Goal: Task Accomplishment & Management: Use online tool/utility

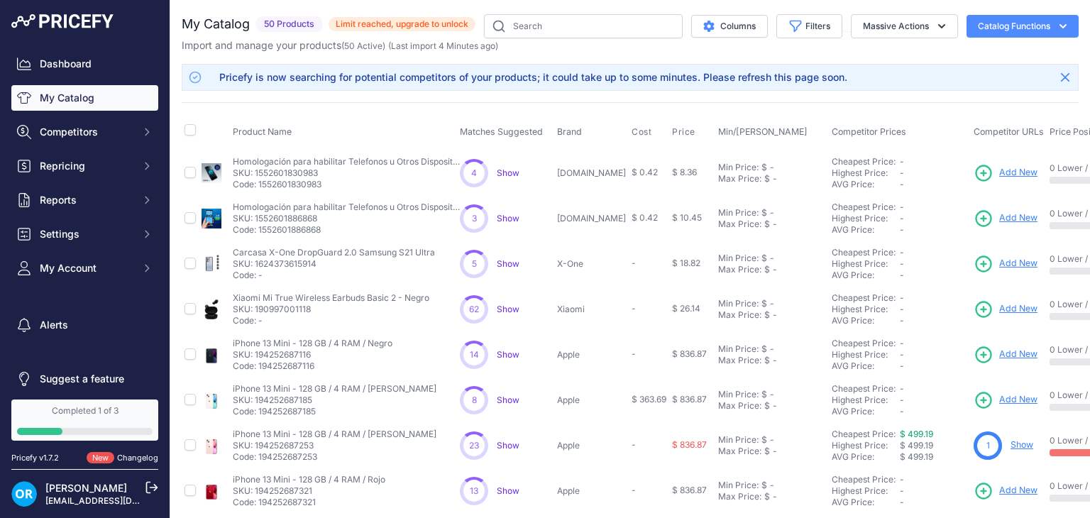
click at [999, 171] on span "Add New" at bounding box center [1018, 172] width 38 height 13
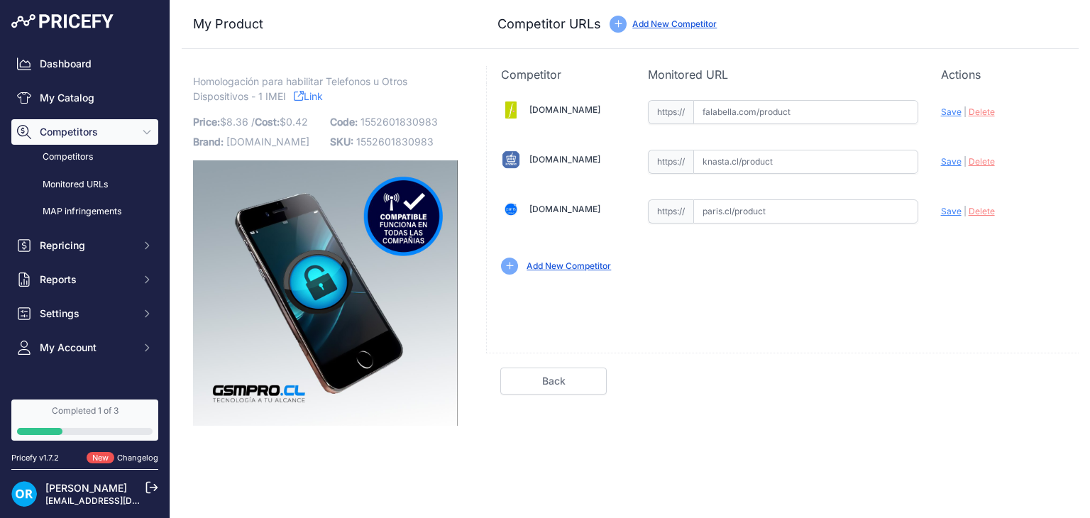
click at [49, 131] on span "Competitors" at bounding box center [86, 132] width 93 height 14
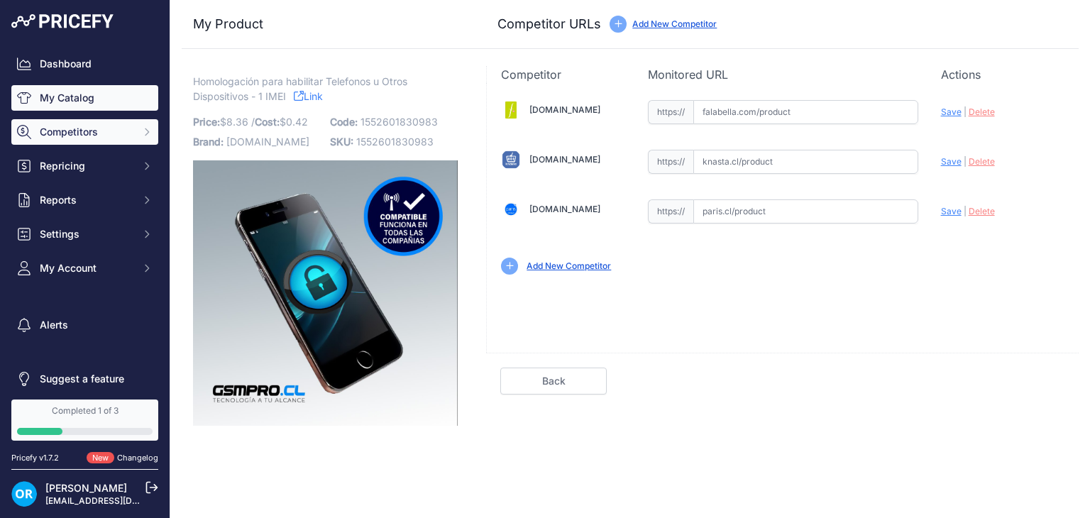
click at [60, 91] on link "My Catalog" at bounding box center [84, 98] width 147 height 26
click at [84, 103] on link "My Catalog" at bounding box center [84, 98] width 147 height 26
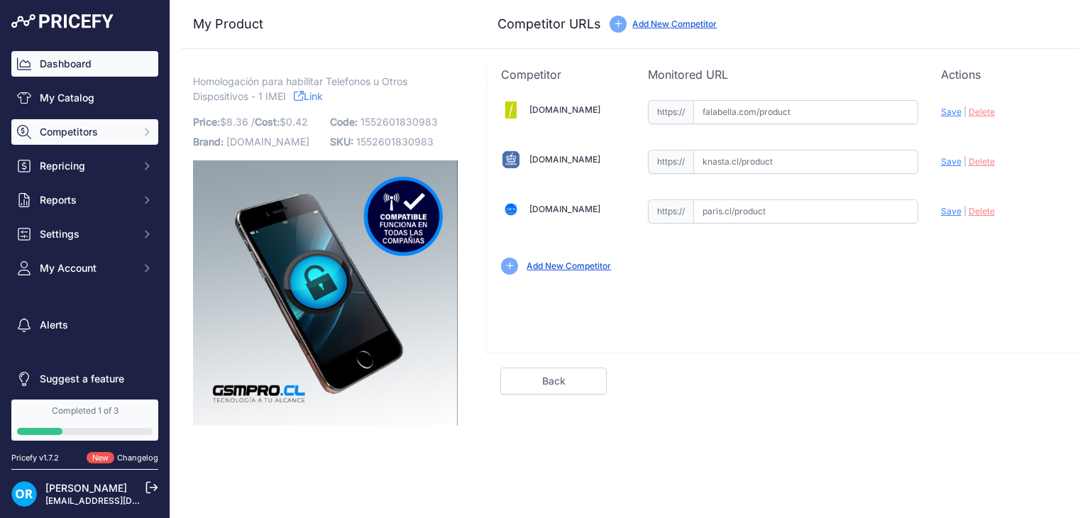
click at [78, 69] on link "Dashboard" at bounding box center [84, 64] width 147 height 26
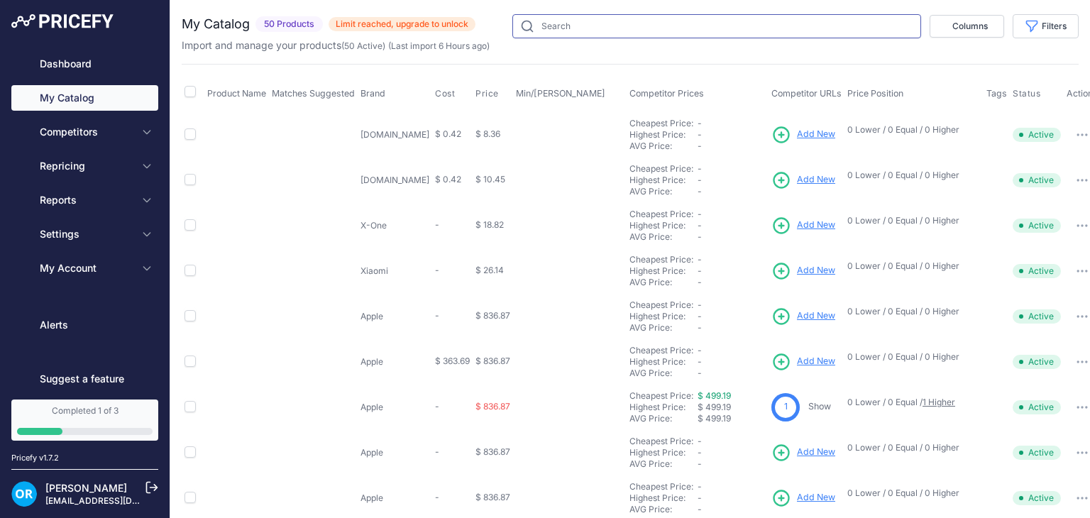
click at [811, 19] on input "text" at bounding box center [716, 26] width 409 height 24
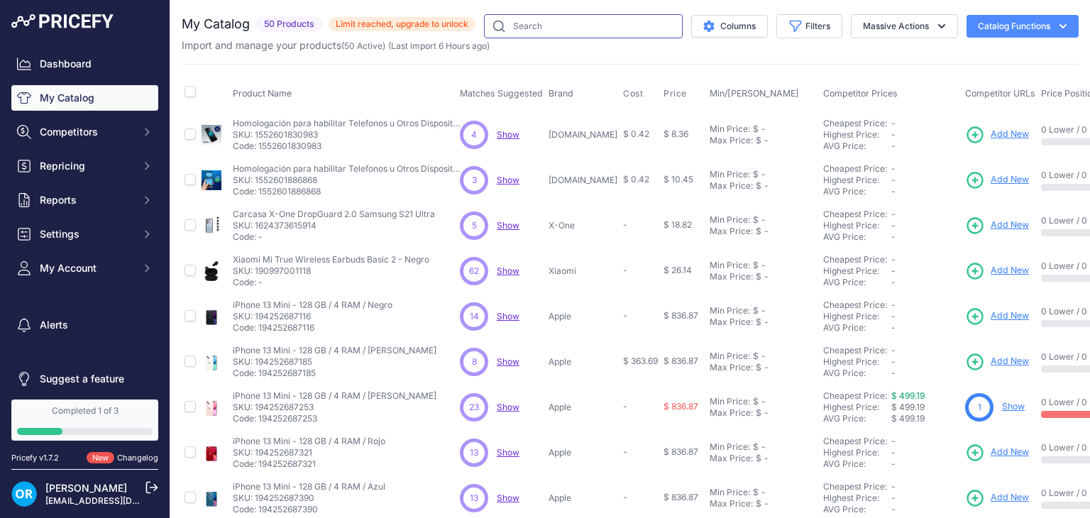
click at [542, 21] on input "text" at bounding box center [583, 26] width 199 height 24
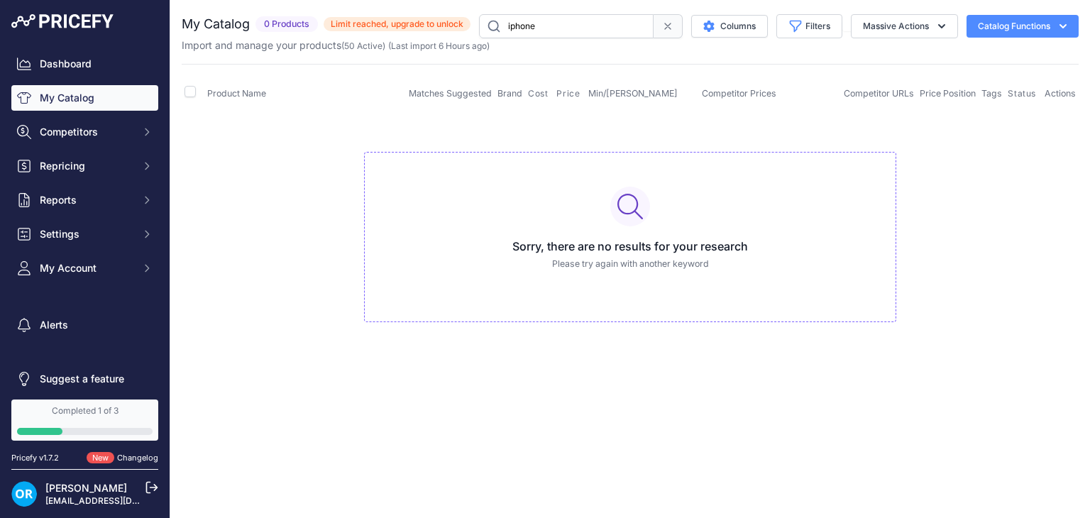
type input "iphone"
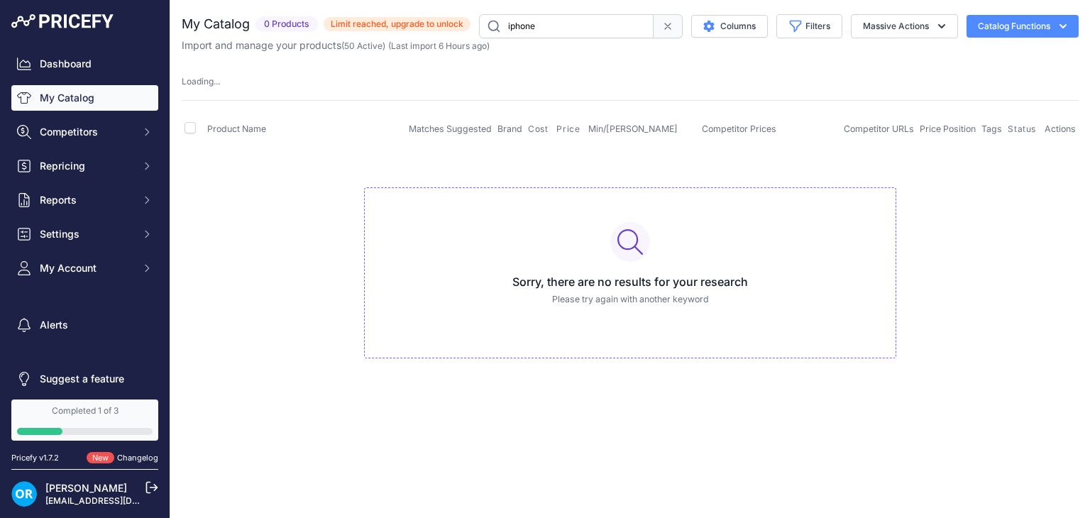
click at [554, 20] on input "iphone" at bounding box center [566, 26] width 175 height 24
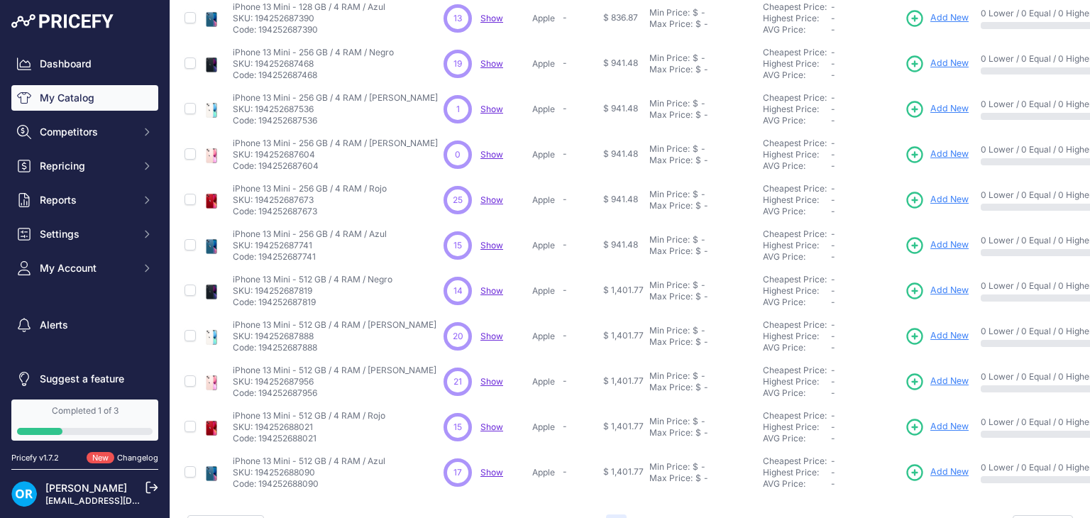
scroll to position [344, 0]
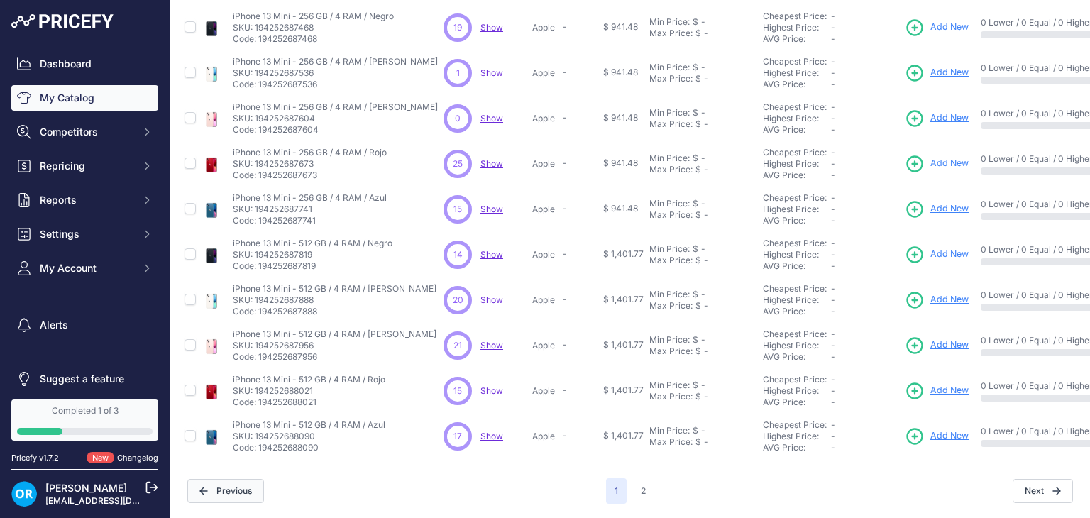
click at [240, 479] on span "Previous" at bounding box center [225, 491] width 77 height 24
click at [241, 481] on span "Previous" at bounding box center [225, 491] width 77 height 24
click at [1033, 479] on button "Next" at bounding box center [1043, 491] width 60 height 24
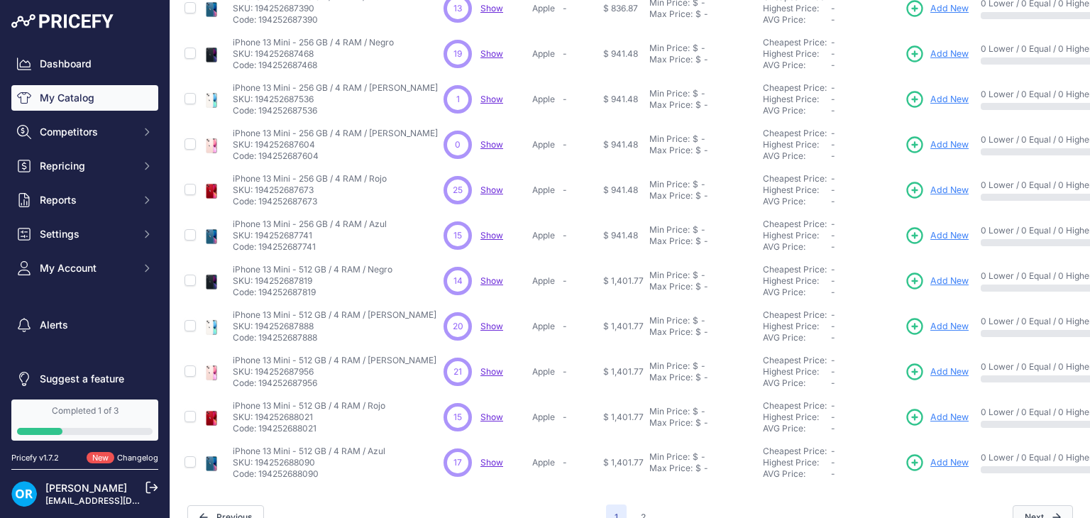
scroll to position [380, 0]
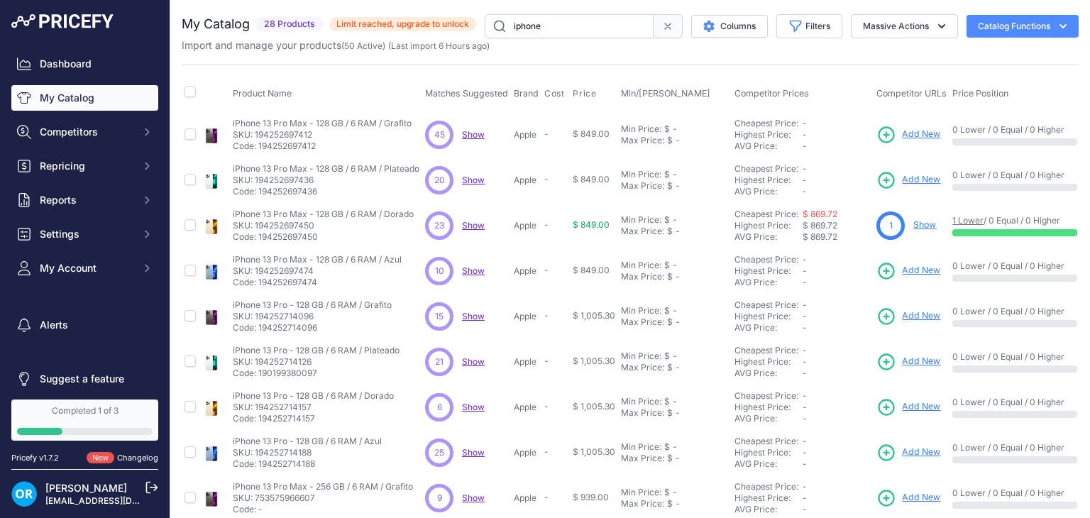
scroll to position [253, 0]
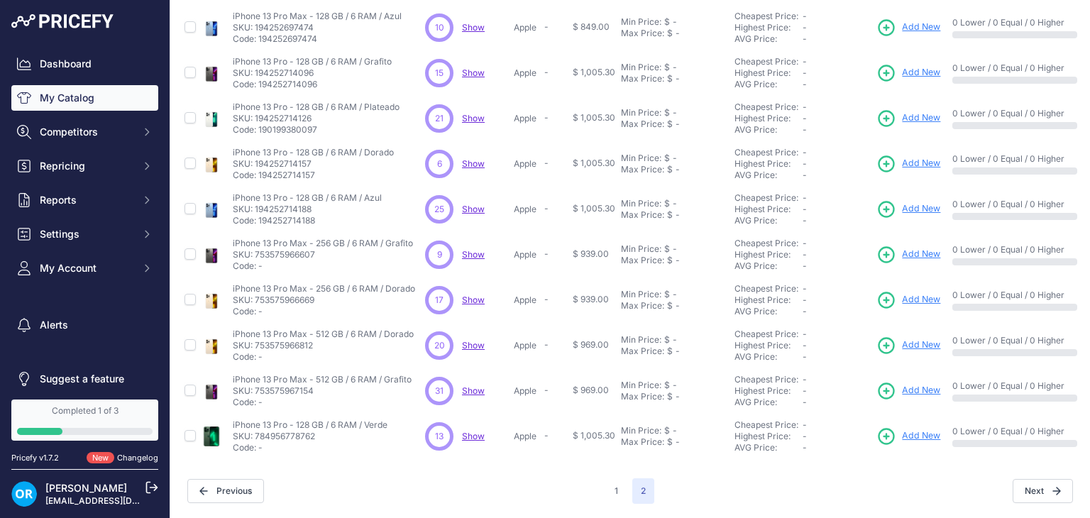
click at [1028, 493] on div "You are not connected to the internet. My Catalog" at bounding box center [630, 138] width 897 height 762
click at [1032, 480] on span "Next" at bounding box center [1043, 491] width 60 height 24
click at [1026, 484] on span "Next" at bounding box center [1043, 491] width 60 height 24
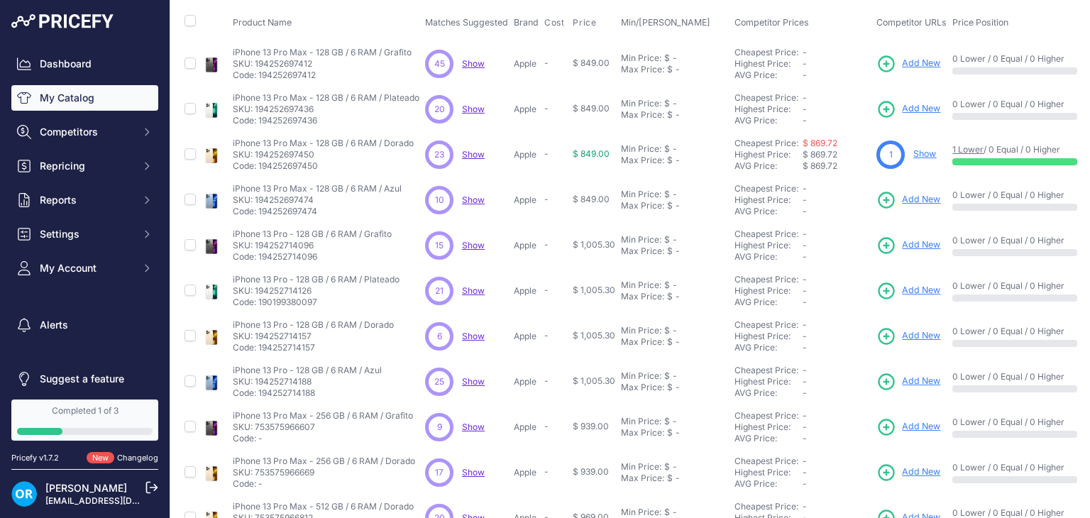
scroll to position [0, 0]
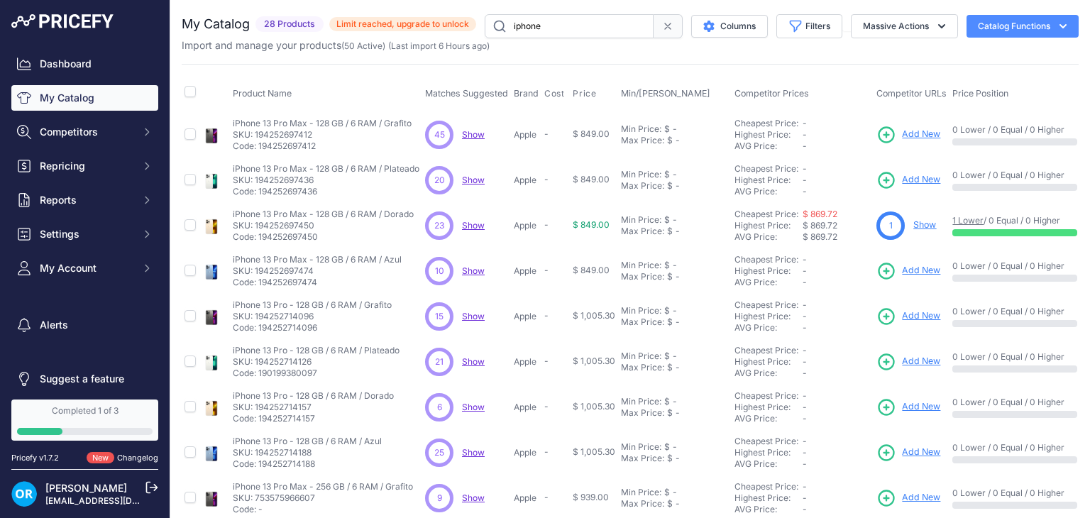
drag, startPoint x: 599, startPoint y: 30, endPoint x: 437, endPoint y: 15, distance: 162.5
click at [437, 15] on div "My Catalog 28 Products Limit reached, upgrade to [GEOGRAPHIC_DATA] ​" at bounding box center [630, 26] width 897 height 24
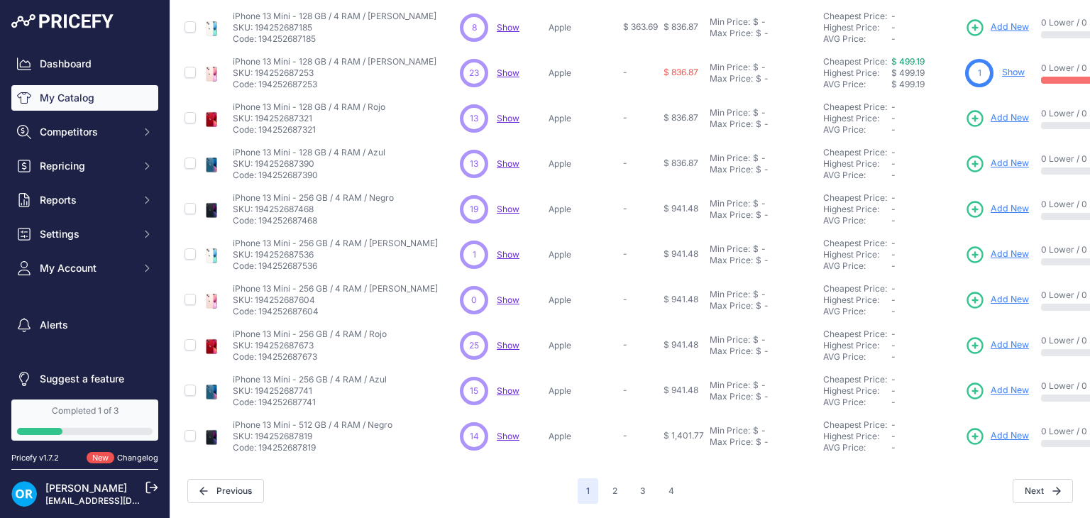
scroll to position [344, 0]
click at [1018, 483] on button "Next" at bounding box center [1043, 491] width 60 height 24
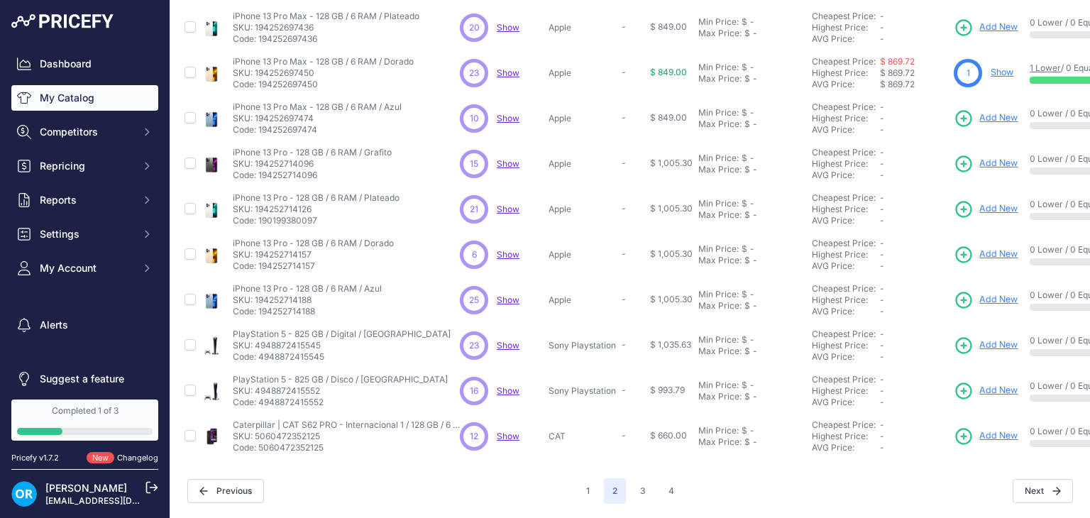
scroll to position [344, 0]
click at [1018, 485] on button "Next" at bounding box center [1043, 491] width 60 height 24
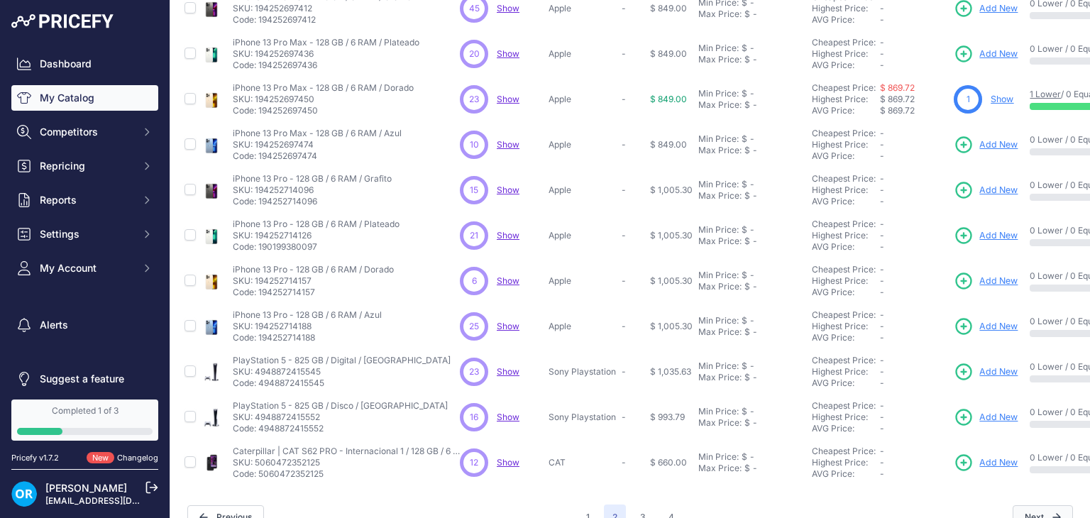
scroll to position [380, 0]
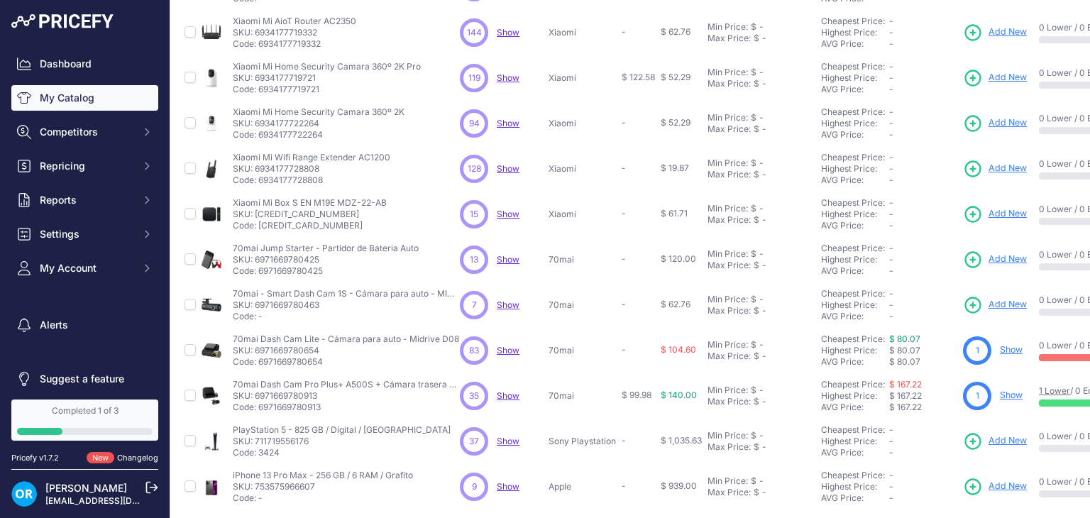
scroll to position [344, 0]
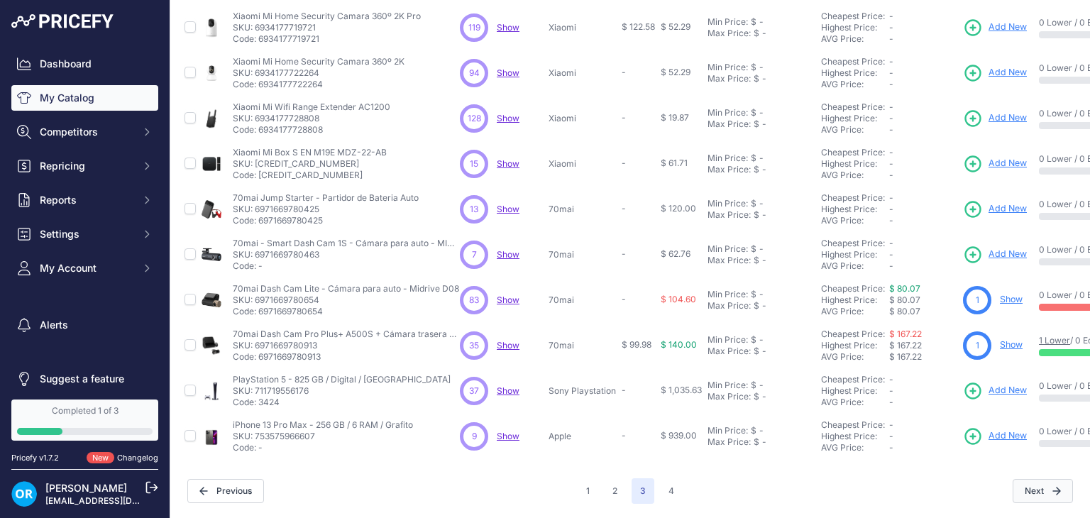
click at [1027, 480] on button "Next" at bounding box center [1043, 491] width 60 height 24
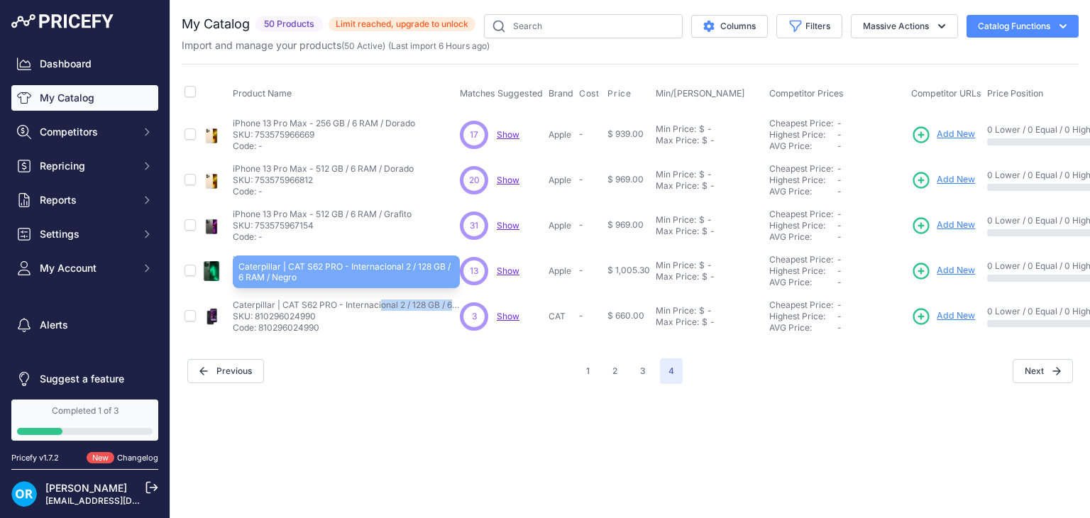
drag, startPoint x: 230, startPoint y: 302, endPoint x: 337, endPoint y: 304, distance: 107.2
click at [337, 304] on td "Caterpillar | CAT S62 PRO - Internacional 2 / 128 GB / 6 RAM / Negro Caterpilla…" at bounding box center [343, 316] width 227 height 45
copy p "Caterpillar | CAT S62 PRO"
